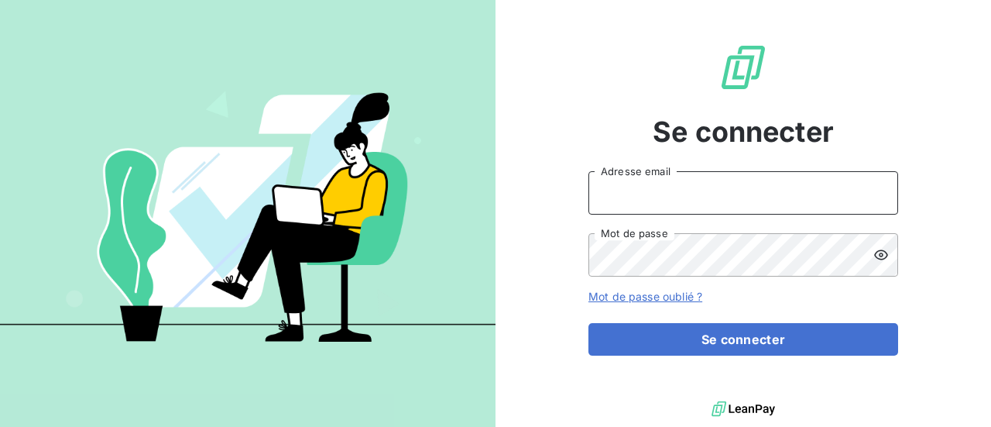
click at [702, 197] on input "Adresse email" at bounding box center [744, 192] width 310 height 43
type input "[PERSON_NAME][EMAIL_ADDRESS][DOMAIN_NAME]"
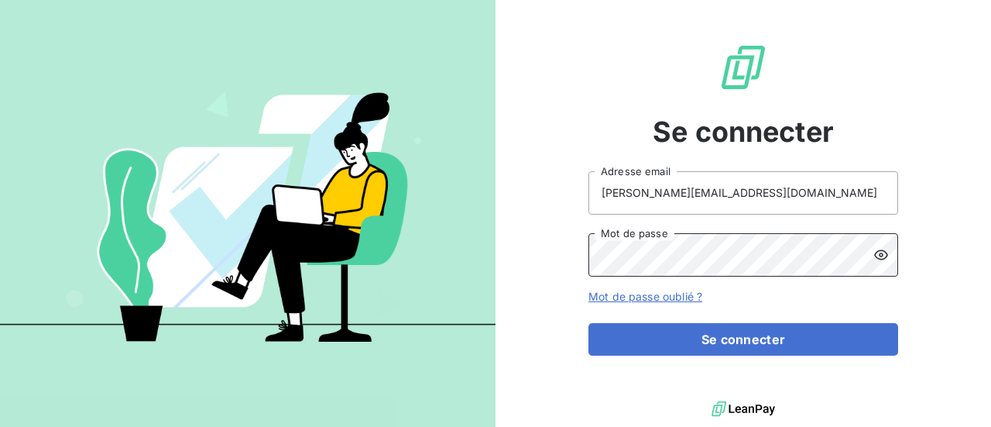
click at [589, 323] on button "Se connecter" at bounding box center [744, 339] width 310 height 33
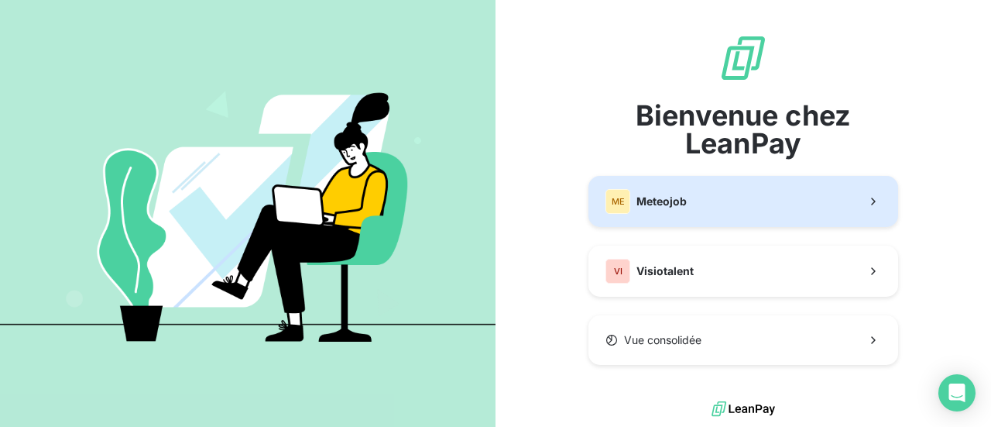
click at [710, 203] on button "ME Meteojob" at bounding box center [744, 201] width 310 height 51
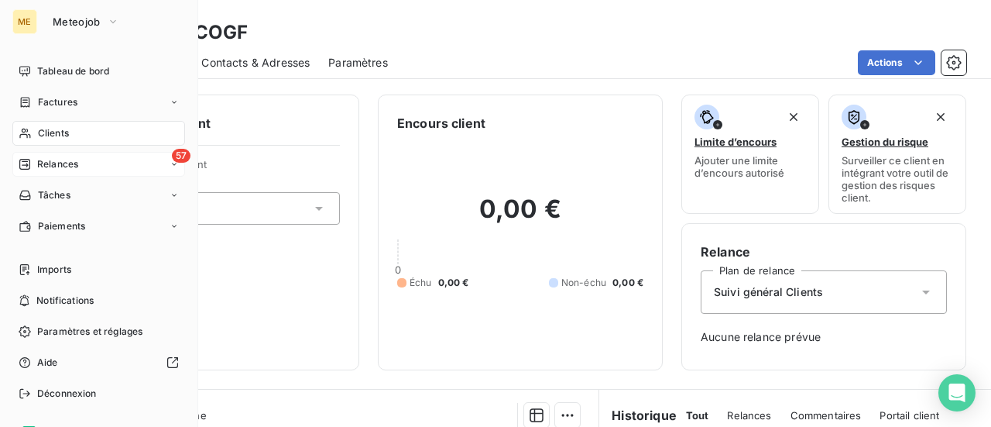
click at [53, 171] on div "57 Relances" at bounding box center [98, 164] width 173 height 25
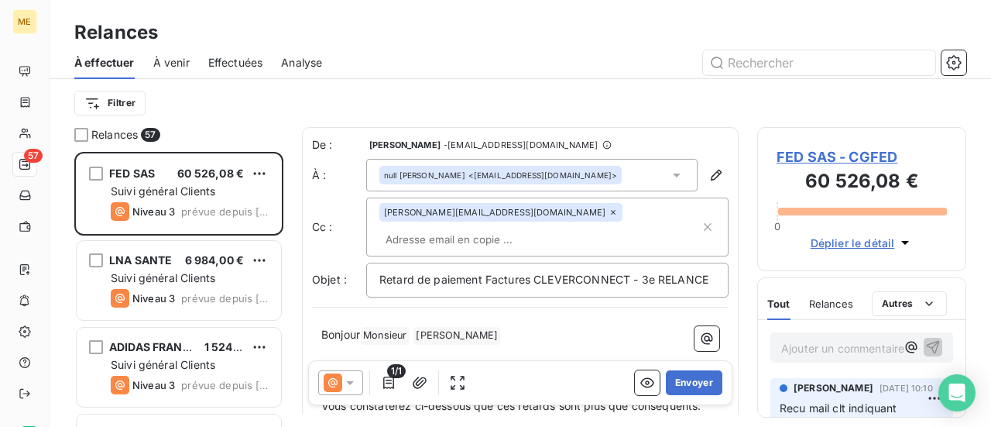
click at [173, 60] on span "À venir" at bounding box center [171, 62] width 36 height 15
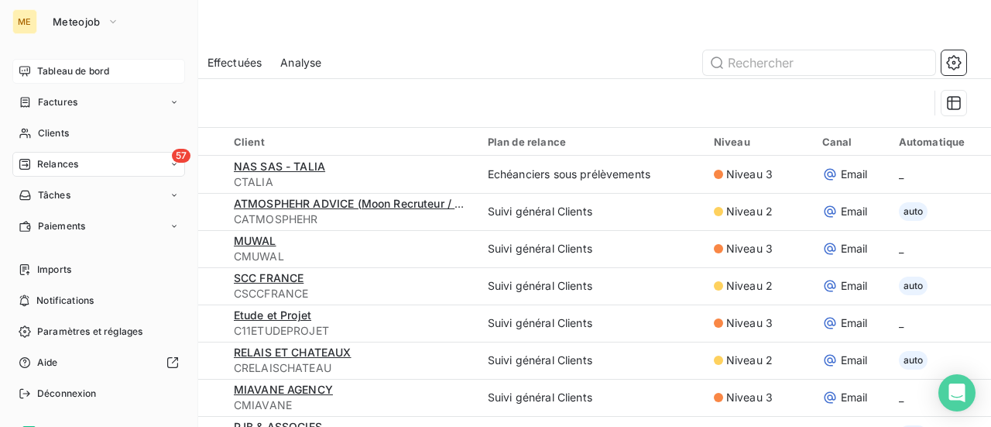
click at [46, 72] on span "Tableau de bord" at bounding box center [73, 71] width 72 height 14
